Goal: Check status: Check status

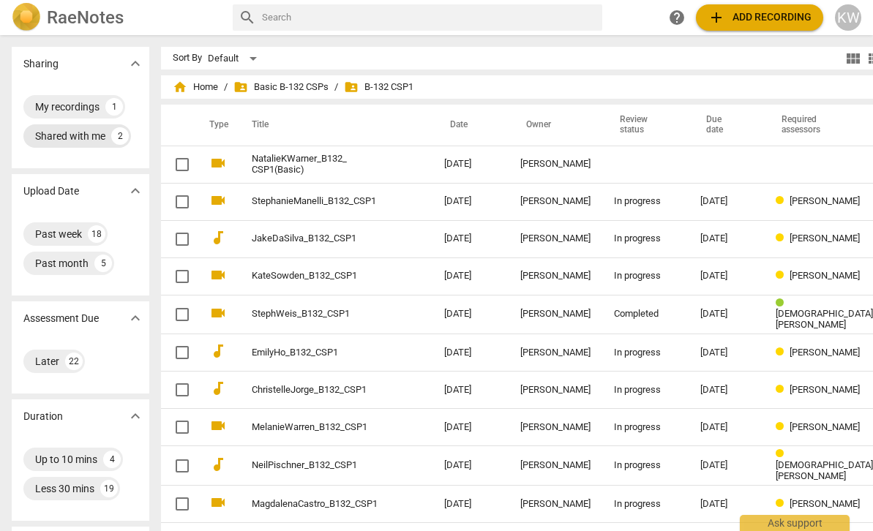
click at [64, 135] on div "Shared with me" at bounding box center [70, 136] width 70 height 15
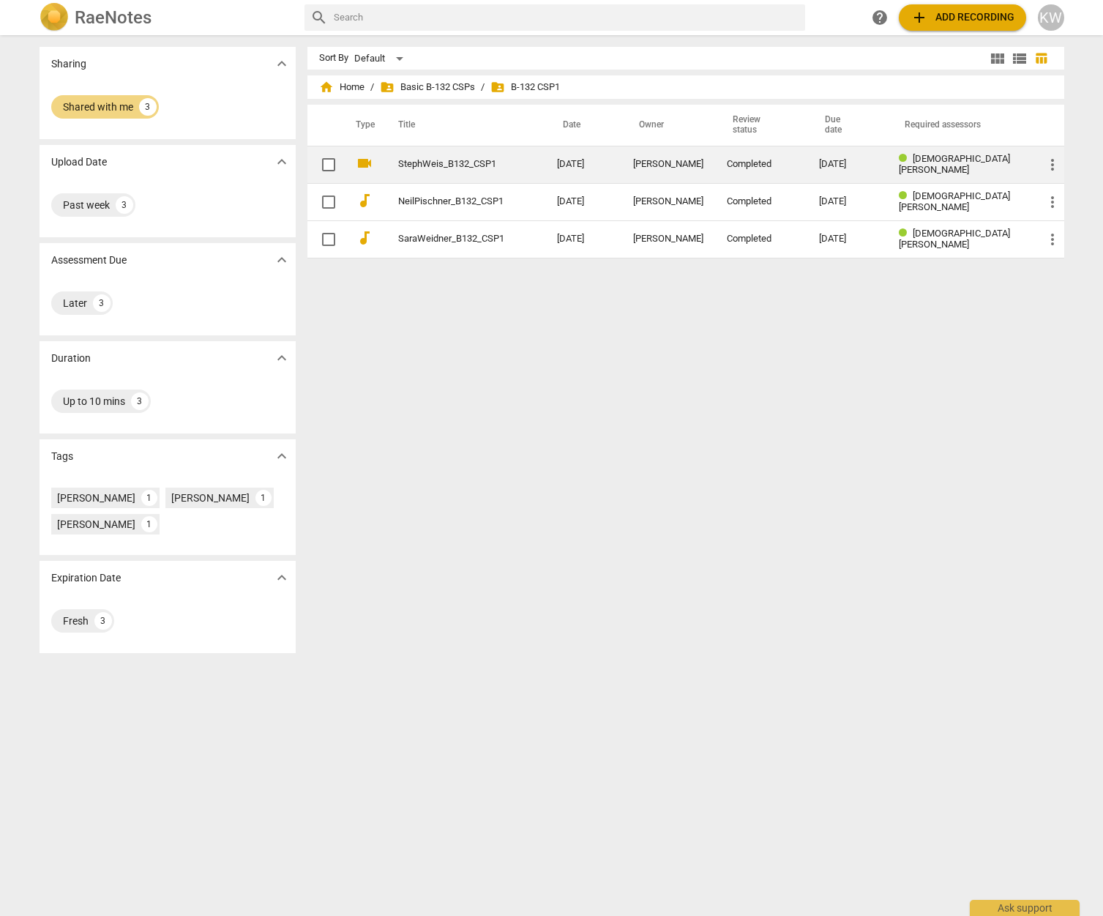
click at [796, 160] on div "Completed" at bounding box center [762, 164] width 70 height 11
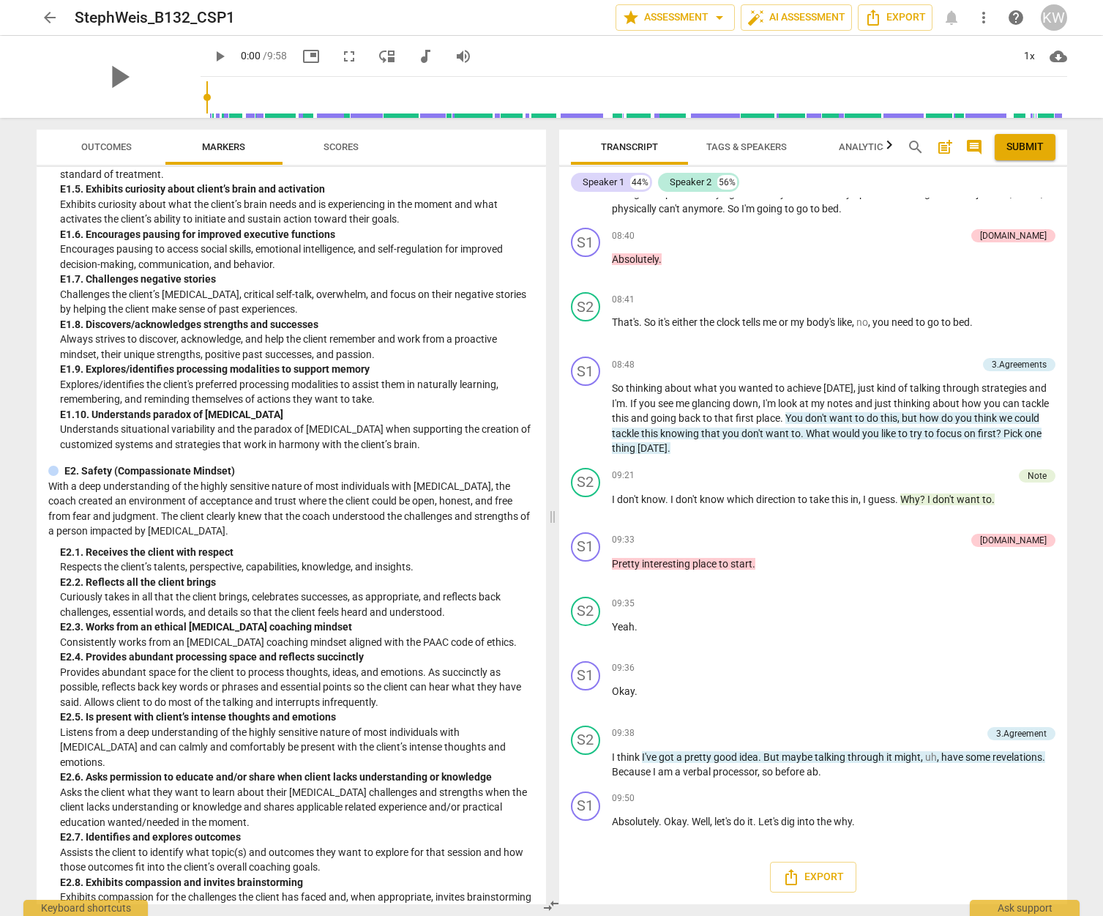
scroll to position [1616, 0]
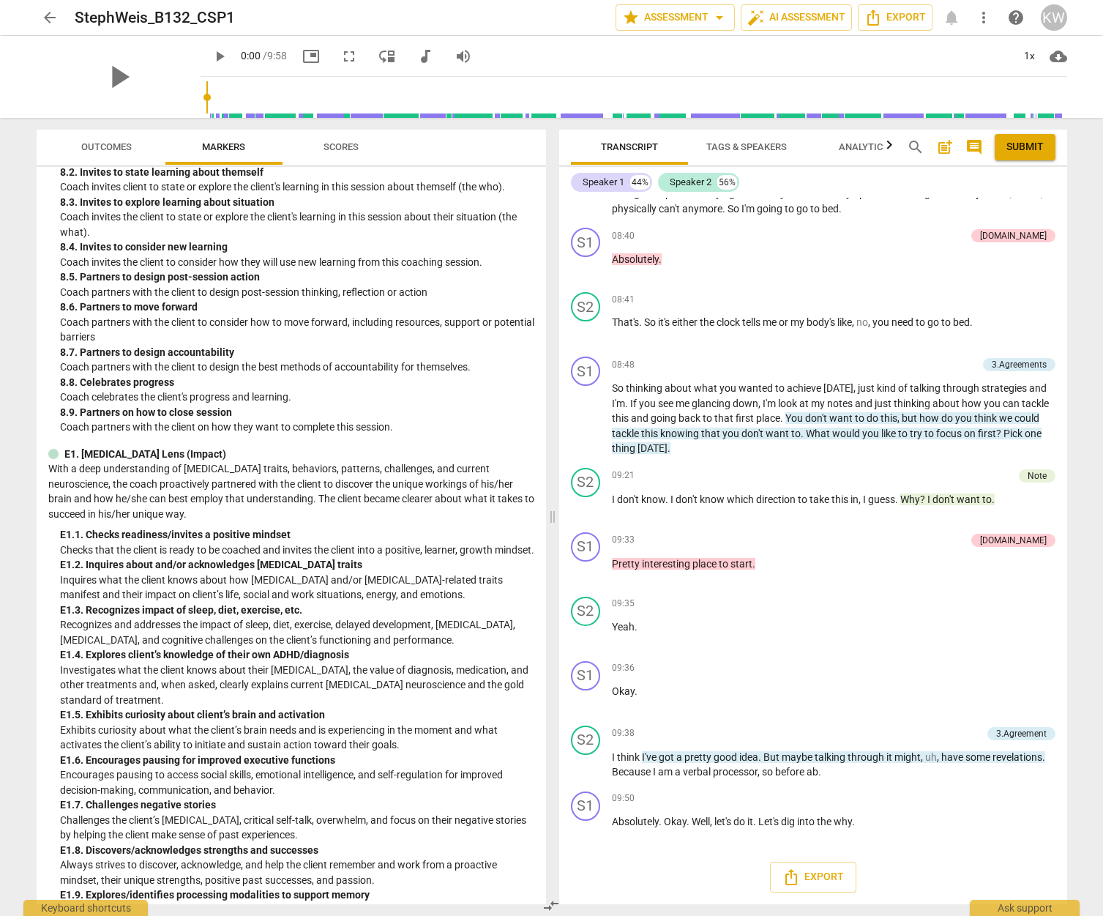
click at [47, 17] on span "arrow_back" at bounding box center [50, 18] width 18 height 18
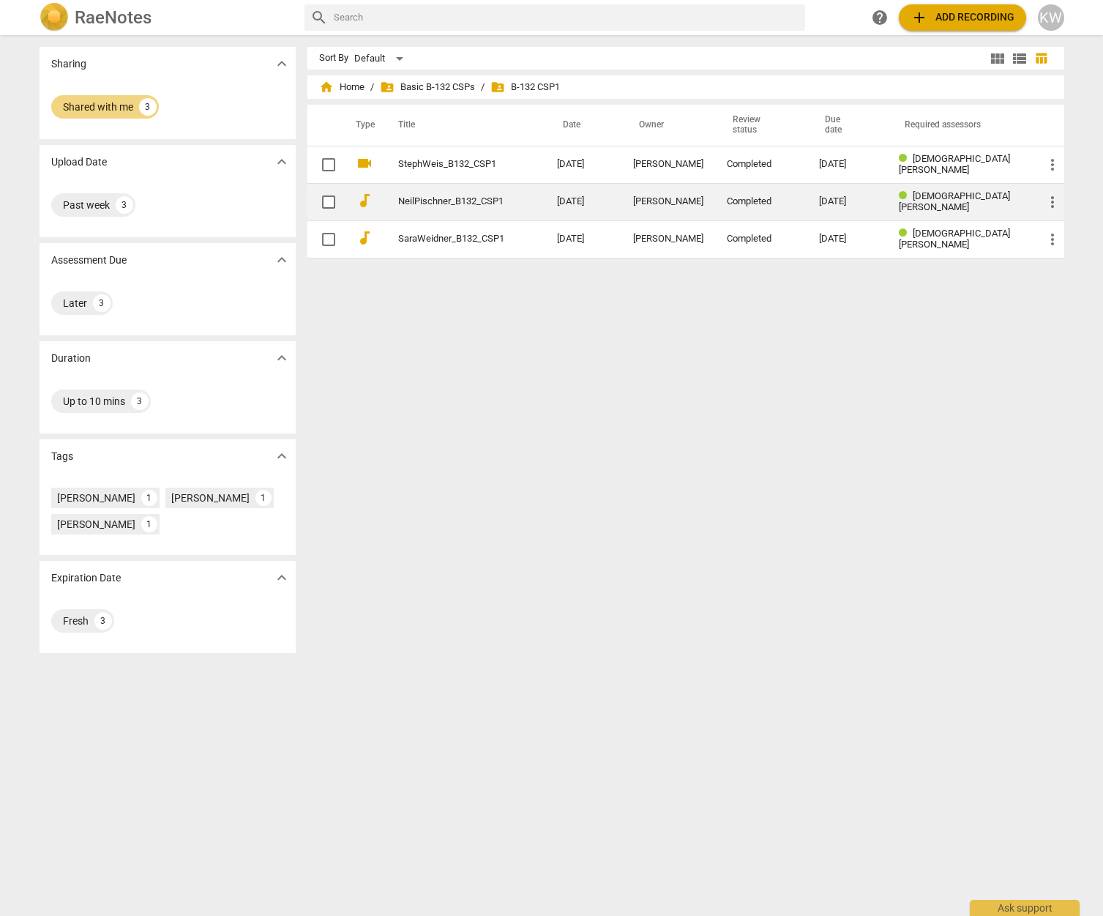
click at [458, 206] on link "NeilPischner_B132_CSP1" at bounding box center [451, 201] width 106 height 11
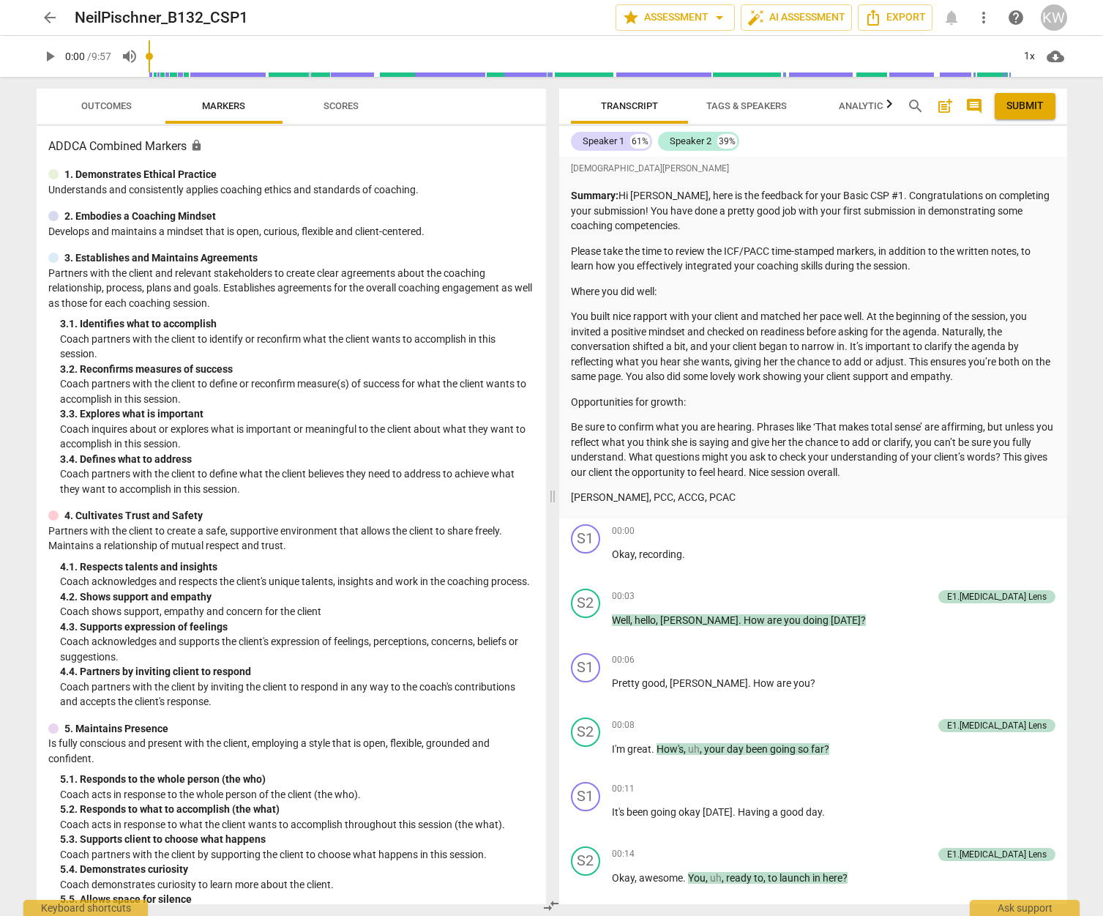
click at [356, 108] on span "Scores" at bounding box center [340, 105] width 35 height 11
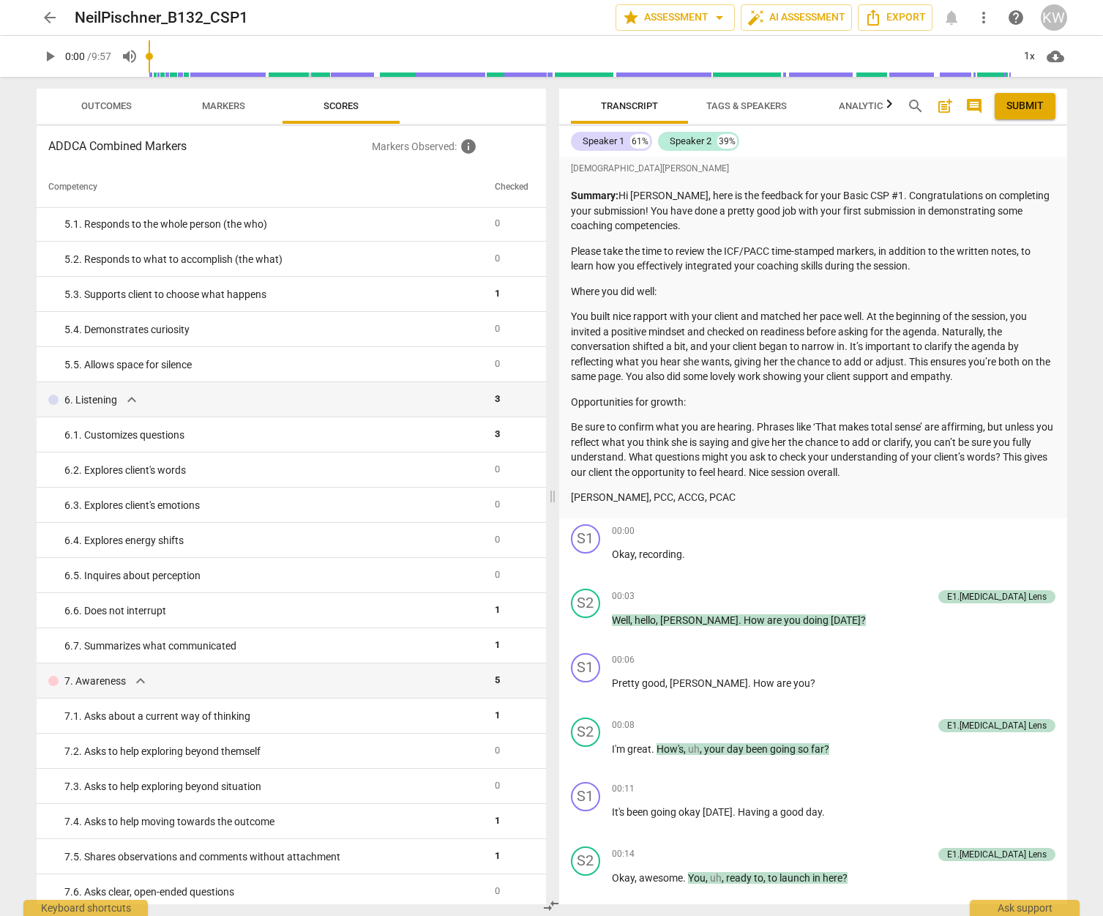
scroll to position [446, 0]
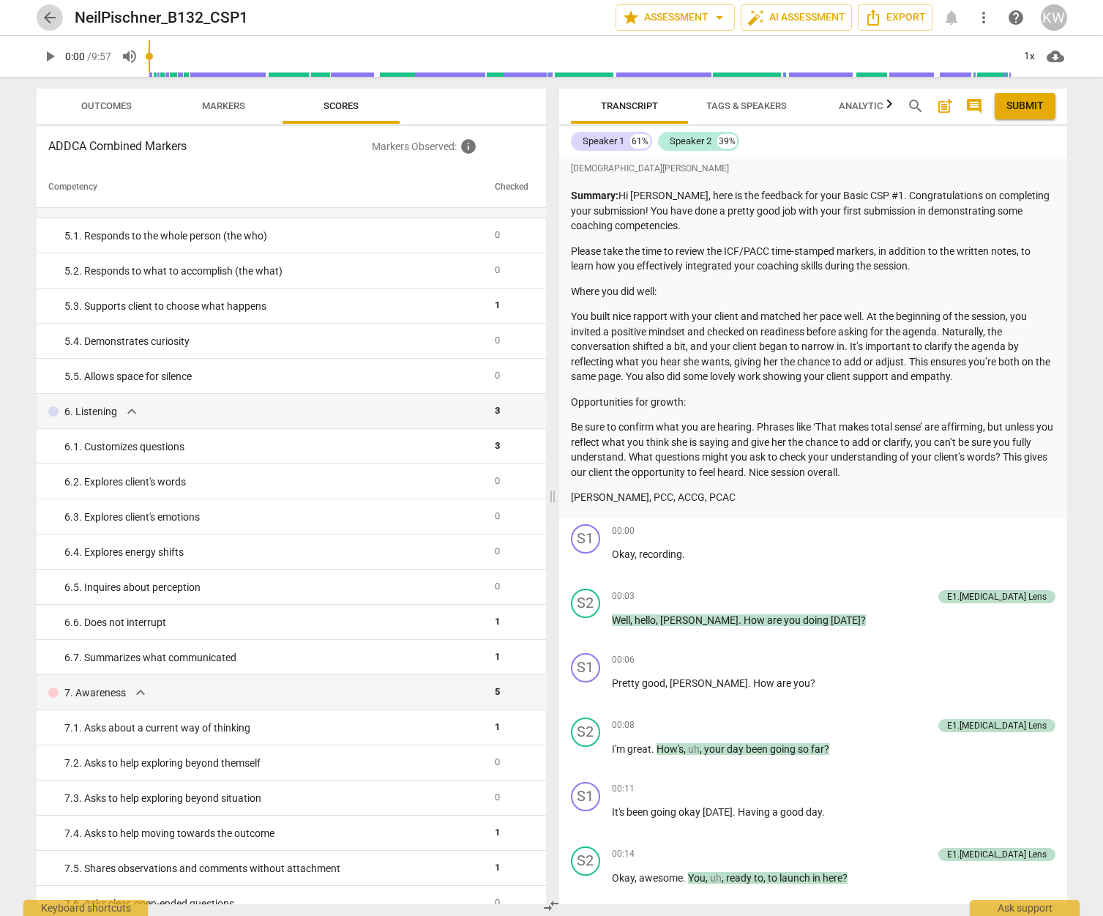
click at [51, 18] on span "arrow_back" at bounding box center [50, 18] width 18 height 18
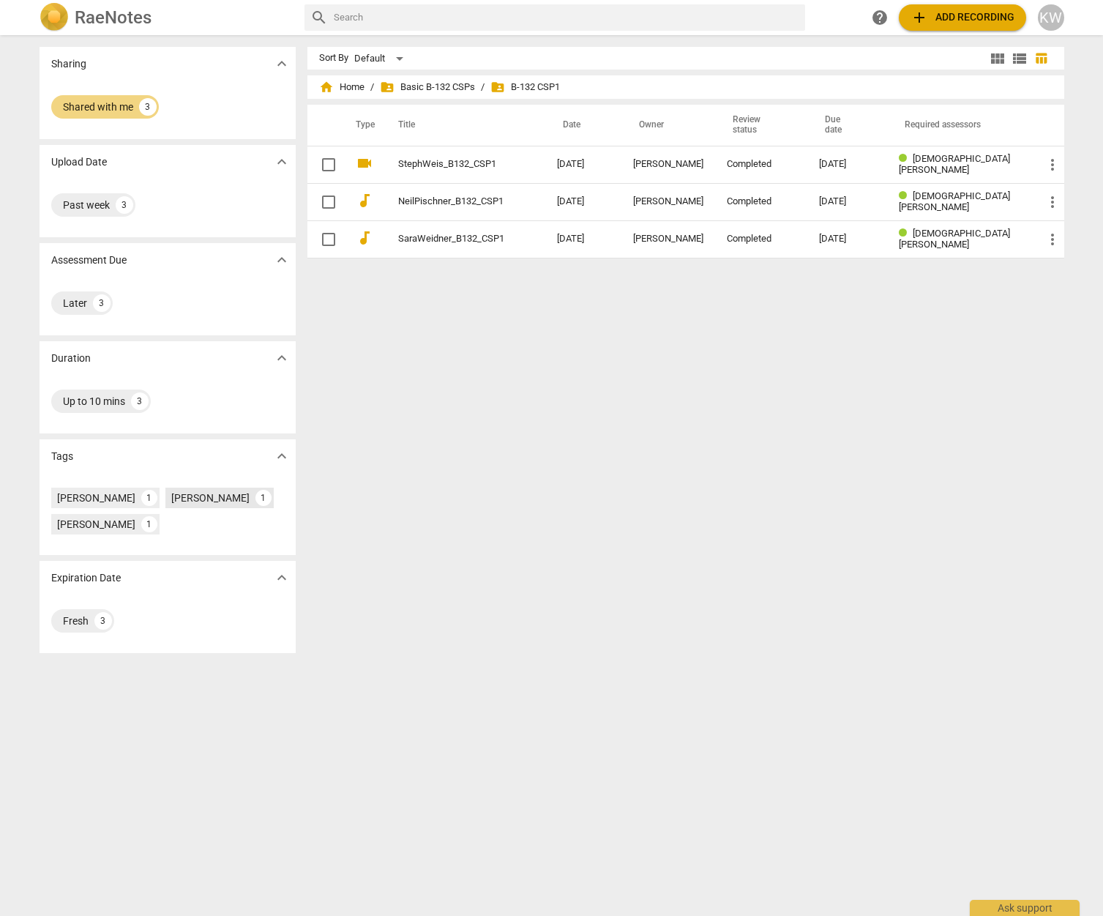
click at [192, 497] on div "[PERSON_NAME]" at bounding box center [210, 497] width 78 height 15
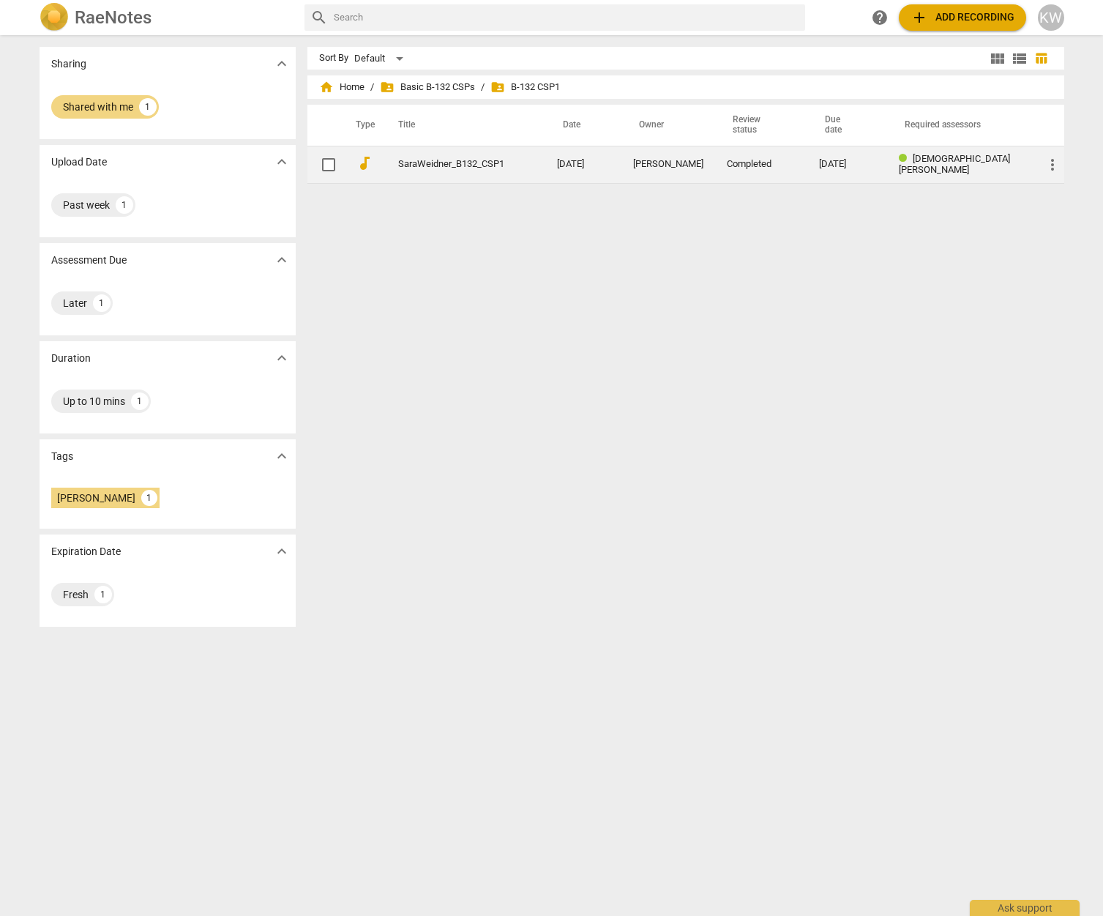
click at [482, 165] on link "SaraWeidner_B132_CSP1" at bounding box center [451, 164] width 106 height 11
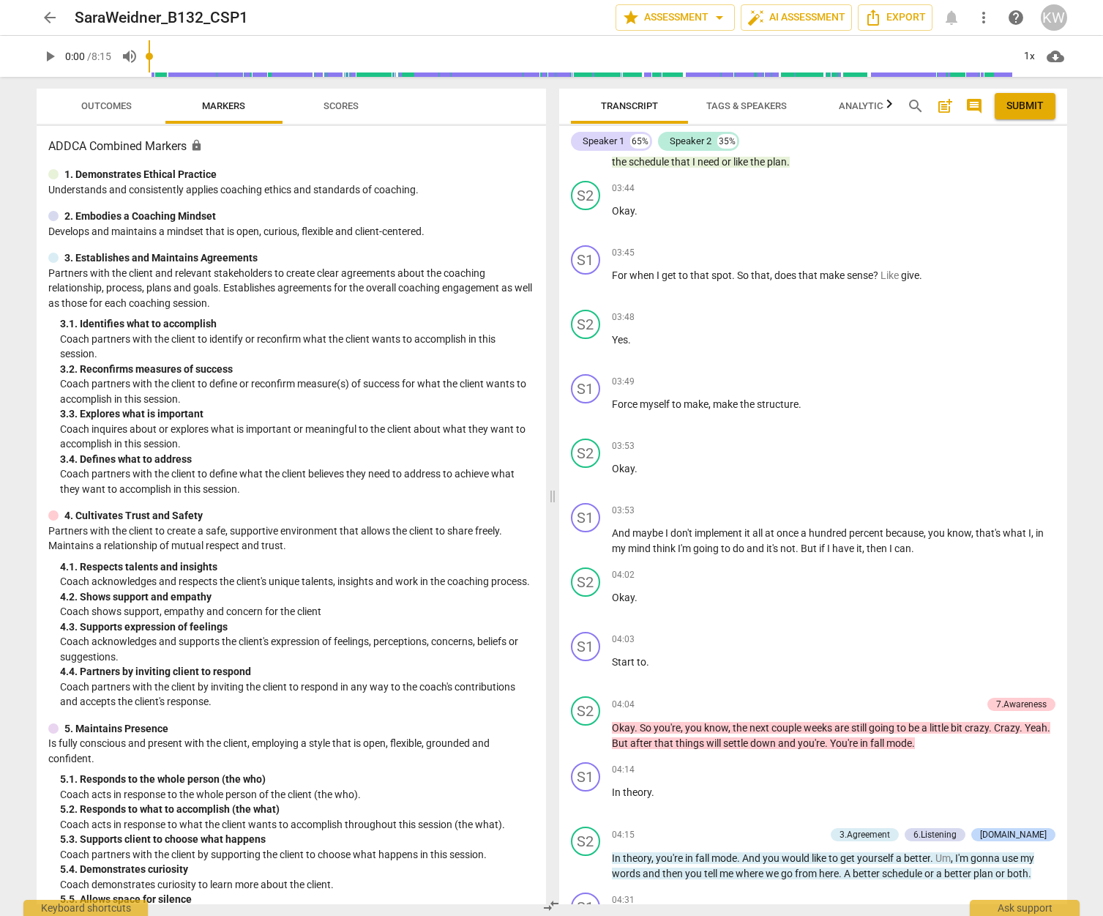
scroll to position [3038, 0]
click at [826, 129] on div "Note" at bounding box center [1037, 122] width 19 height 13
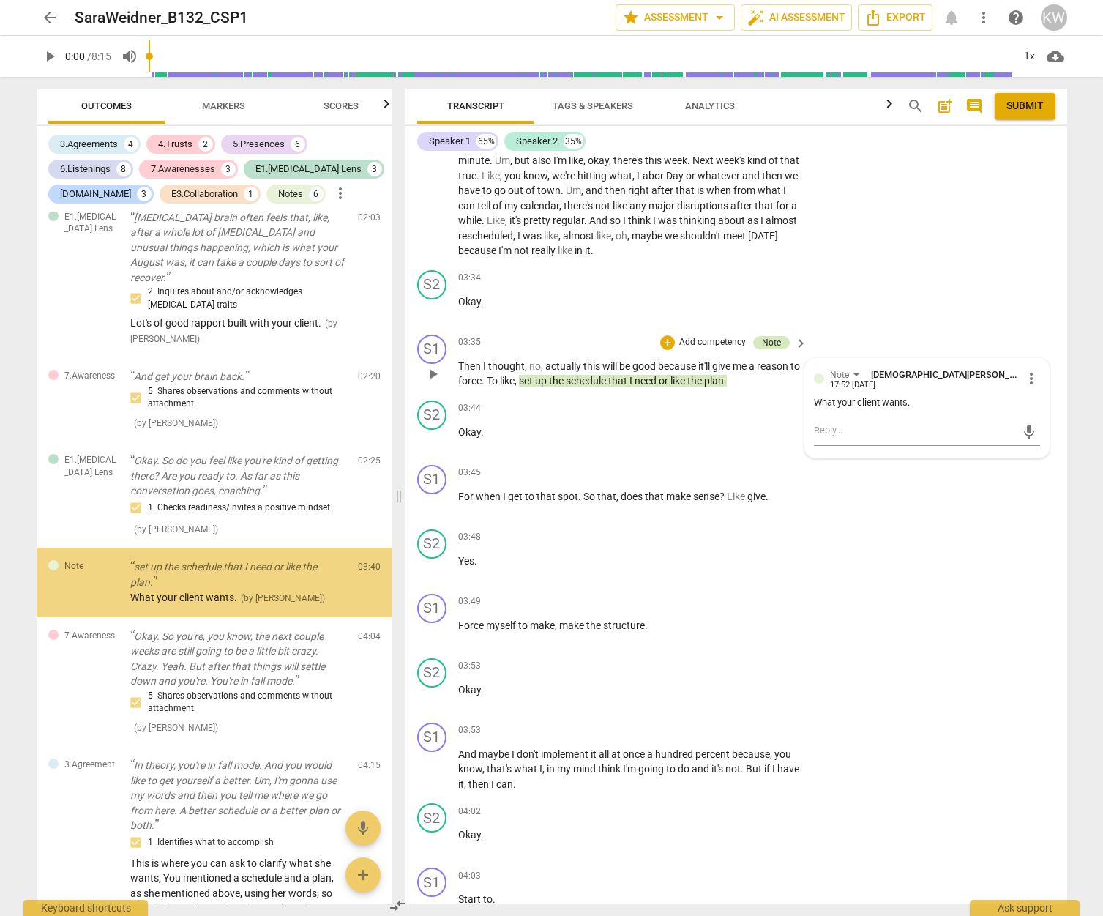
scroll to position [508, 0]
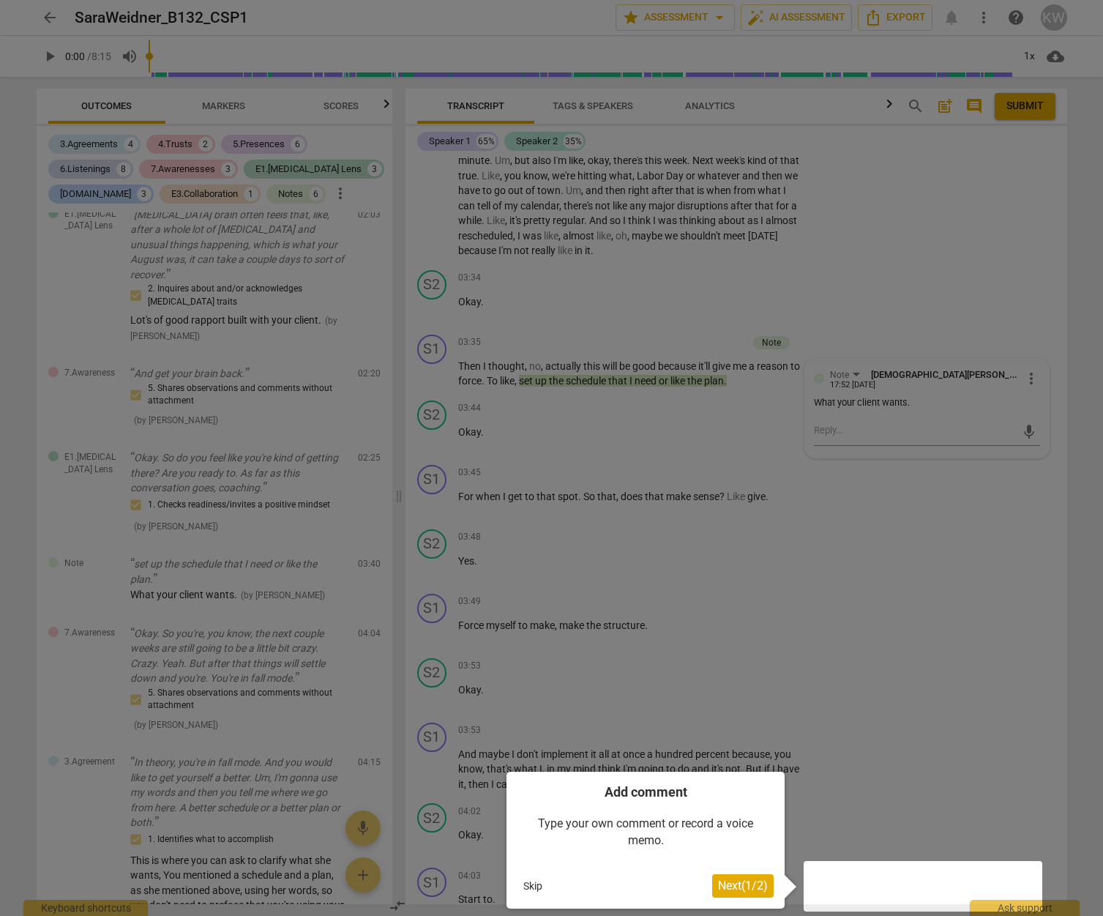
click at [528, 632] on button "Skip" at bounding box center [532, 886] width 31 height 22
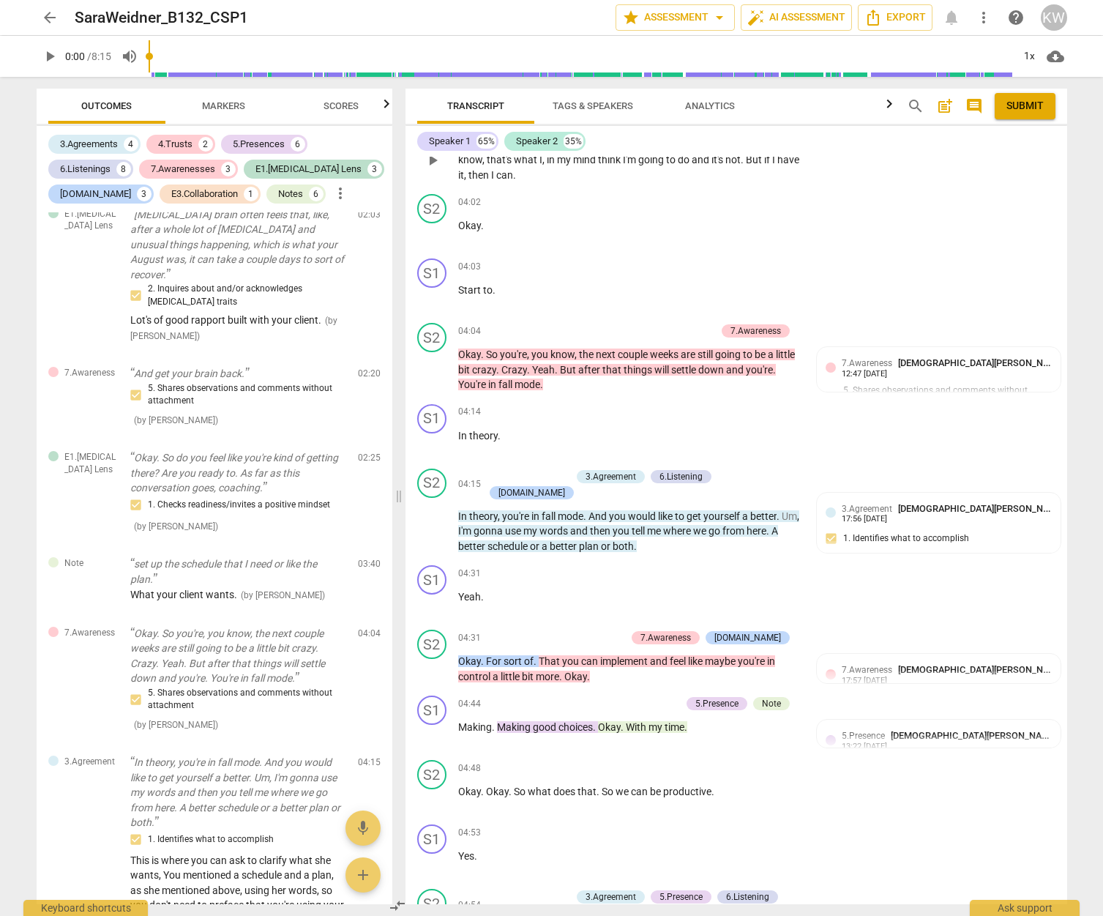
scroll to position [3473, 0]
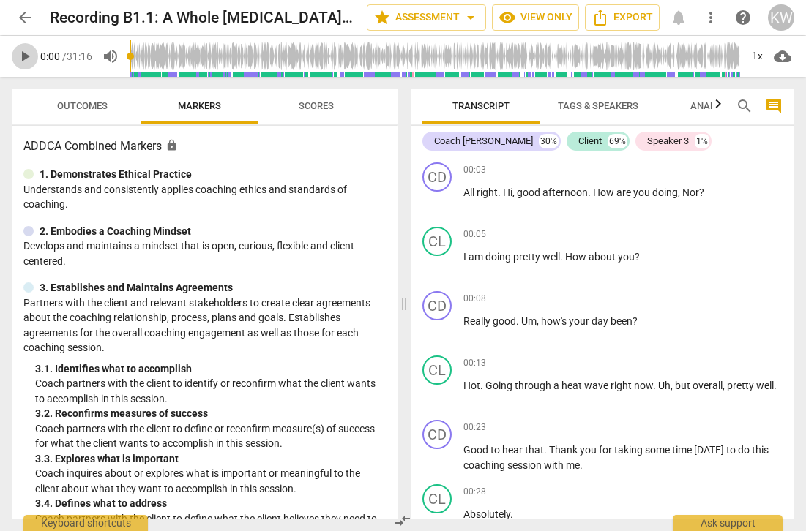
click at [23, 54] on span "play_arrow" at bounding box center [25, 57] width 18 height 18
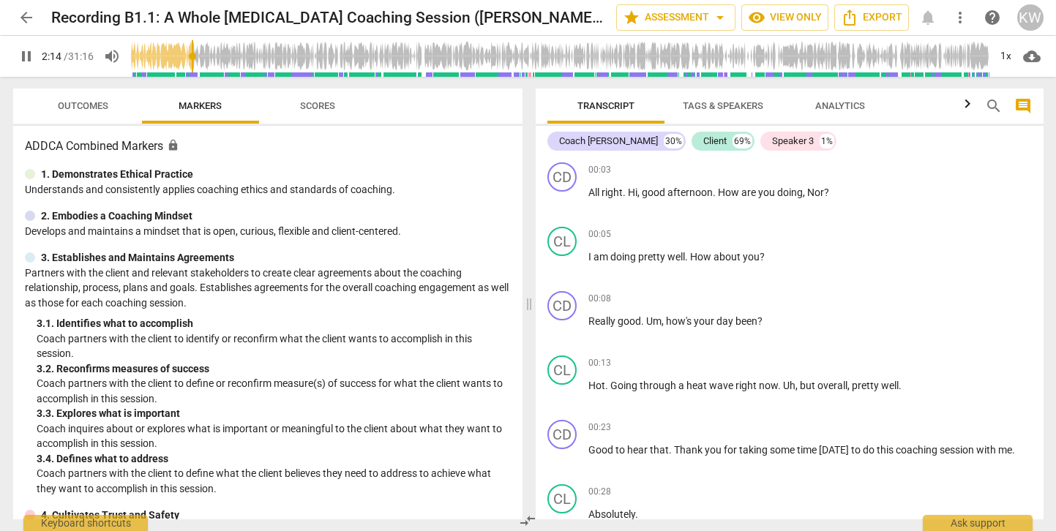
scroll to position [747, 0]
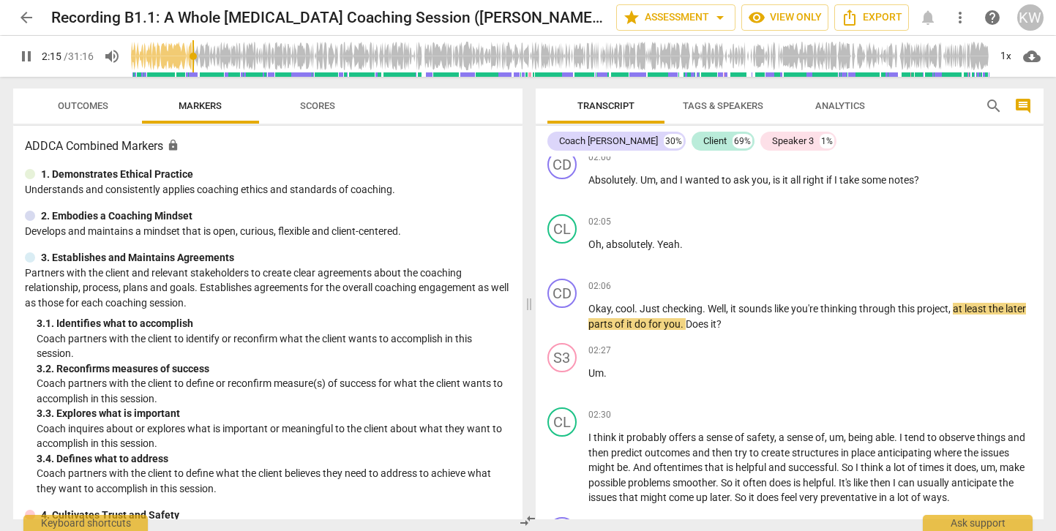
click at [29, 53] on span "pause" at bounding box center [27, 57] width 18 height 18
type input "136"
